Goal: Information Seeking & Learning: Learn about a topic

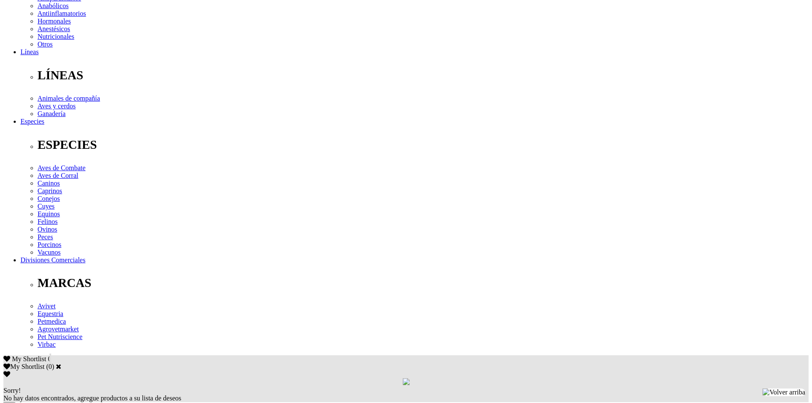
scroll to position [213, 0]
drag, startPoint x: 422, startPoint y: 182, endPoint x: 431, endPoint y: 192, distance: 13.6
